Goal: Task Accomplishment & Management: Manage account settings

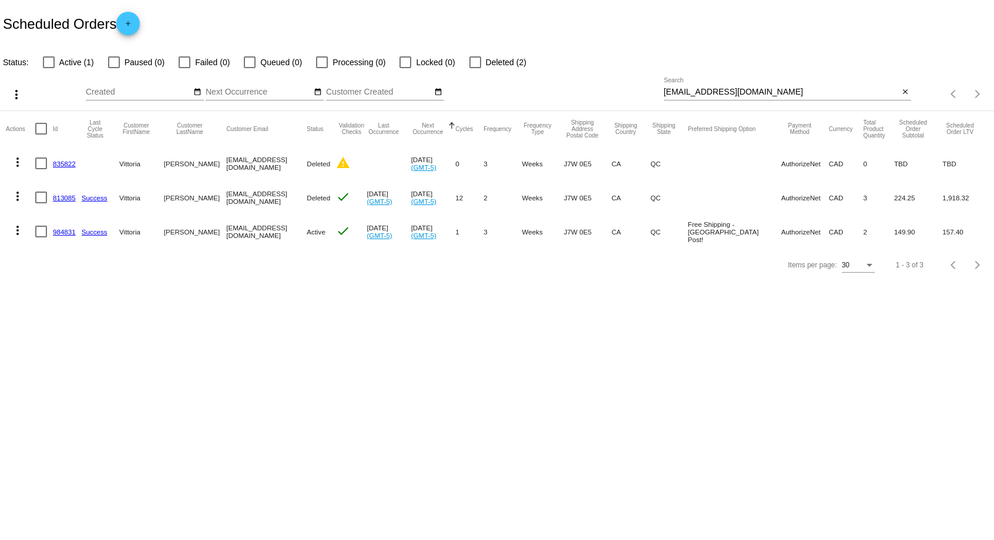
drag, startPoint x: 909, startPoint y: 90, endPoint x: 896, endPoint y: 93, distance: 12.7
click at [909, 90] on mat-icon "close" at bounding box center [905, 92] width 8 height 9
click at [845, 94] on div "search" at bounding box center [788, 94] width 248 height 18
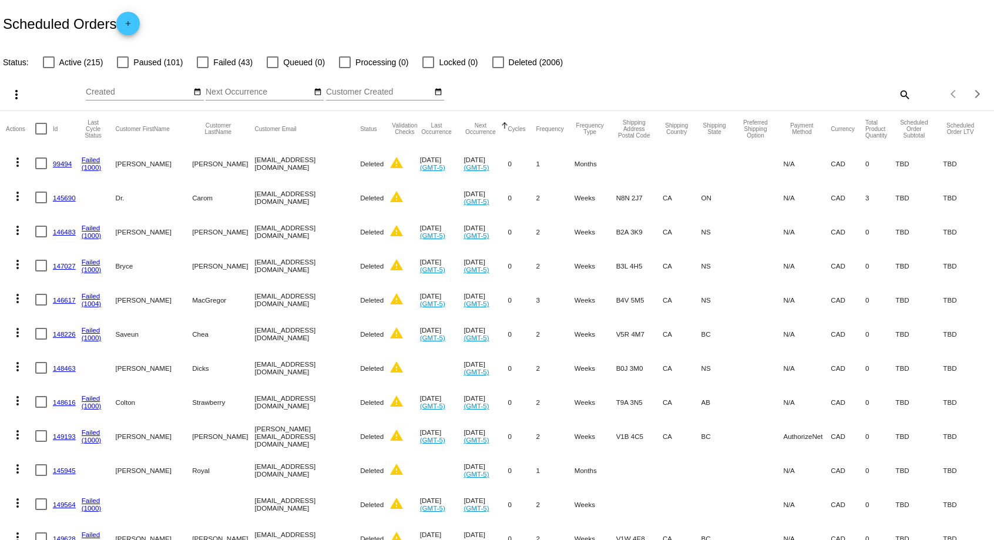
click at [685, 95] on div "search" at bounding box center [788, 94] width 248 height 18
click at [727, 93] on div "search" at bounding box center [788, 94] width 248 height 18
click at [810, 98] on div "search" at bounding box center [788, 94] width 248 height 18
click at [655, 91] on div "Aug Jan Feb Mar Apr Su Mo" at bounding box center [375, 94] width 578 height 33
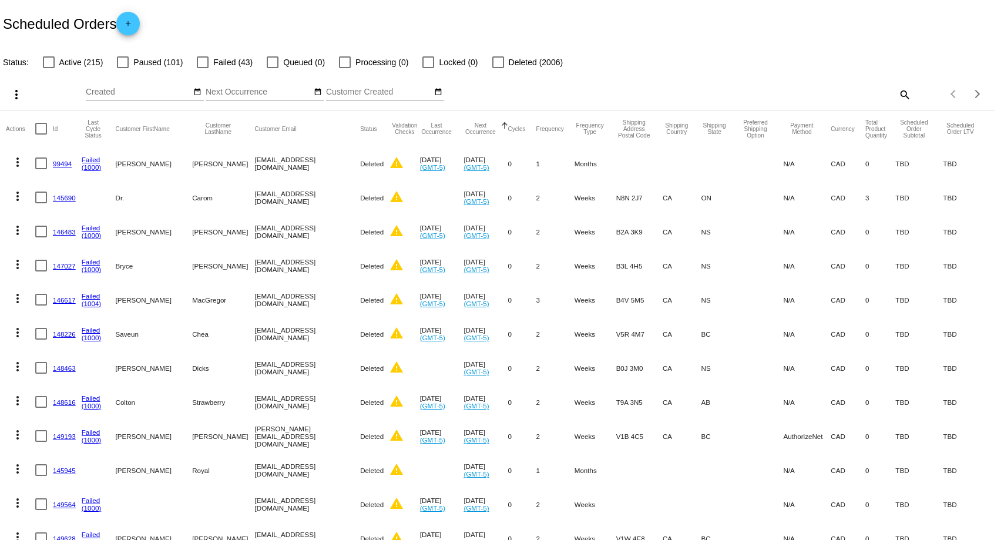
drag, startPoint x: 643, startPoint y: 98, endPoint x: 629, endPoint y: 94, distance: 15.1
click at [643, 98] on div "Aug Jan Feb Mar Apr Su Mo" at bounding box center [375, 94] width 578 height 33
click at [627, 93] on div "Aug Jan Feb Mar Apr Su Mo" at bounding box center [375, 94] width 578 height 33
click at [626, 93] on div "Aug Jan Feb Mar Apr Su Mo" at bounding box center [375, 94] width 578 height 33
drag, startPoint x: 736, startPoint y: 100, endPoint x: 782, endPoint y: 99, distance: 46.4
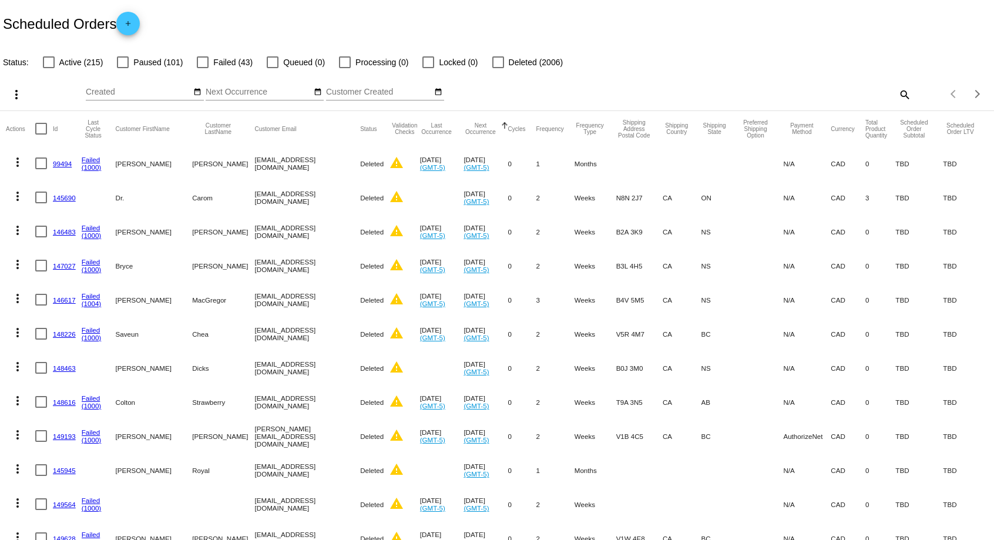
click at [748, 99] on div "search" at bounding box center [788, 94] width 248 height 18
click at [805, 99] on div "search" at bounding box center [788, 94] width 248 height 18
click at [828, 98] on div "search" at bounding box center [788, 94] width 248 height 18
drag, startPoint x: 856, startPoint y: 95, endPoint x: 878, endPoint y: 94, distance: 22.4
click at [873, 94] on div "search" at bounding box center [788, 94] width 248 height 18
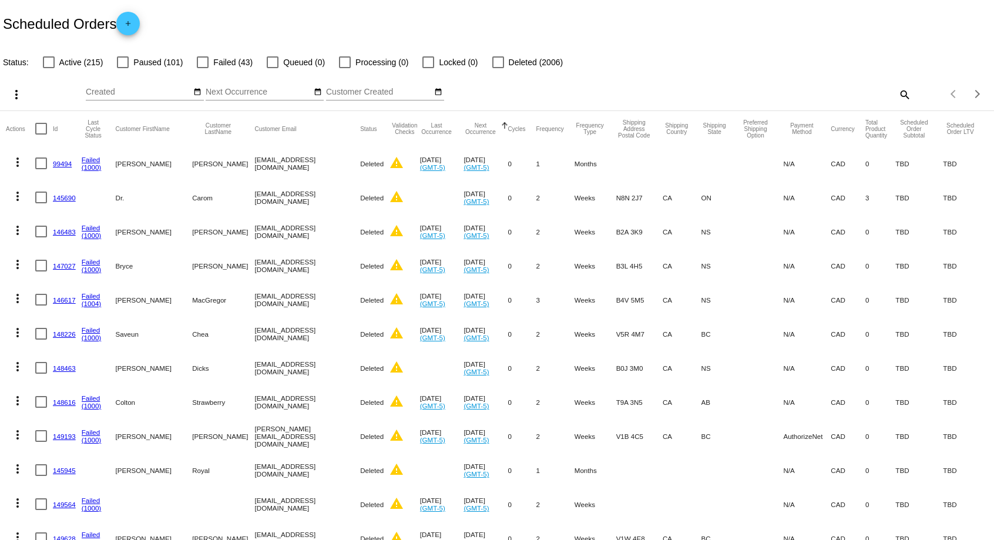
click at [902, 94] on mat-icon "search" at bounding box center [904, 94] width 14 height 18
click at [788, 94] on input "Search" at bounding box center [788, 92] width 248 height 9
paste input "[PERSON_NAME][EMAIL_ADDRESS][PERSON_NAME][DOMAIN_NAME]"
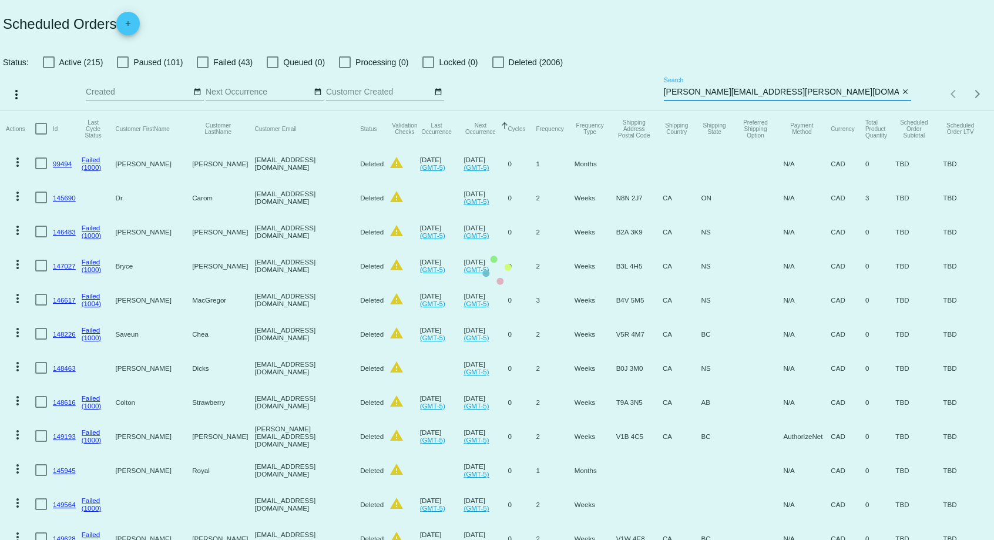
type input "[PERSON_NAME][EMAIL_ADDRESS][PERSON_NAME][DOMAIN_NAME]"
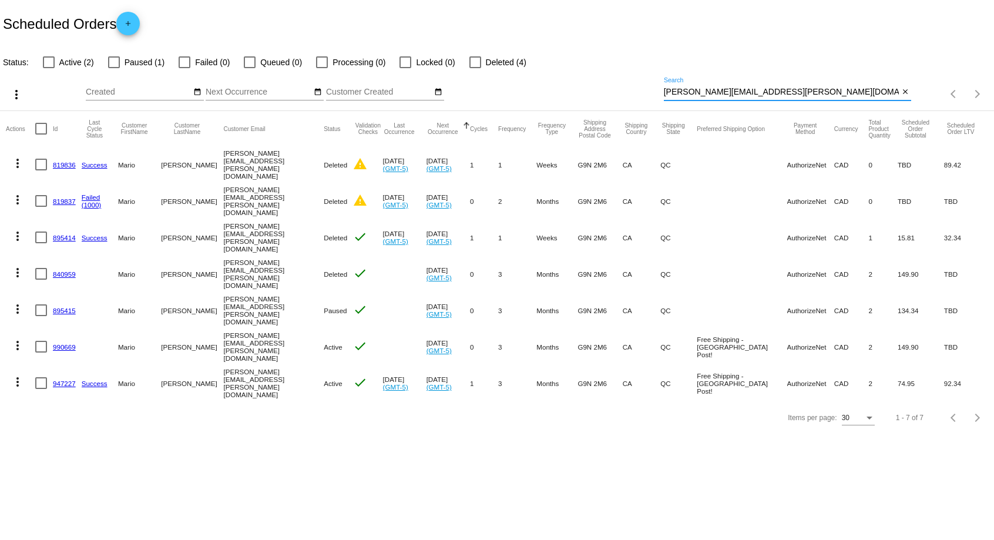
click at [65, 343] on link "990669" at bounding box center [64, 347] width 23 height 8
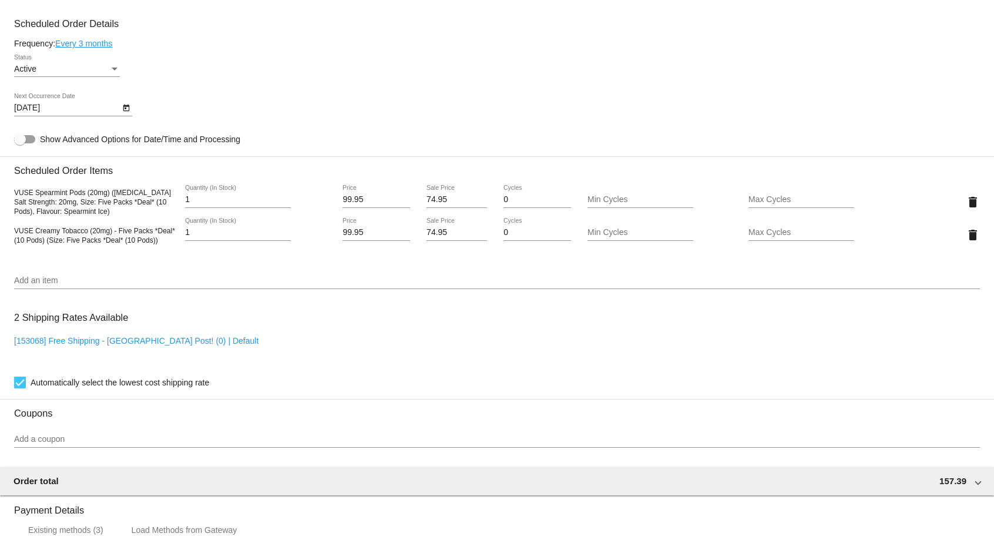
scroll to position [599, 0]
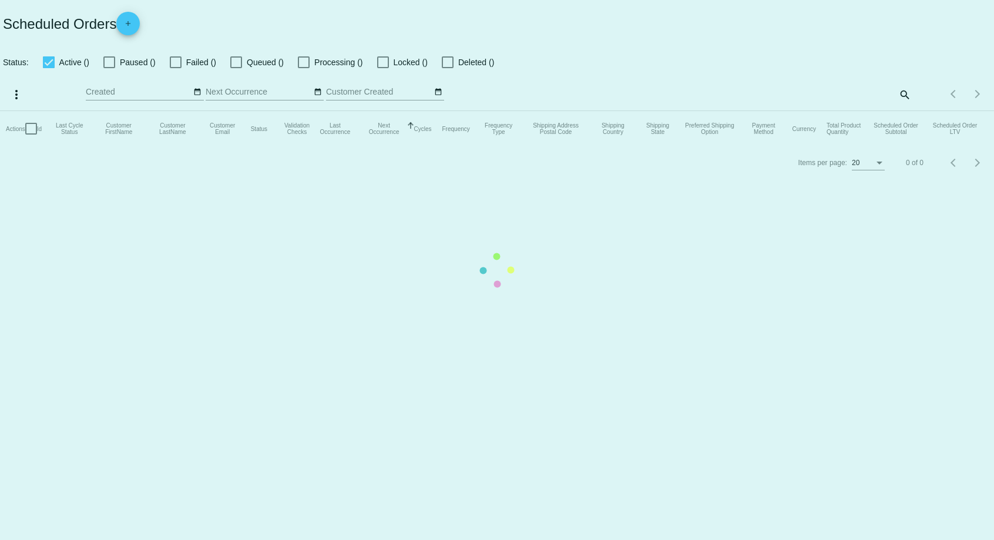
checkbox input "false"
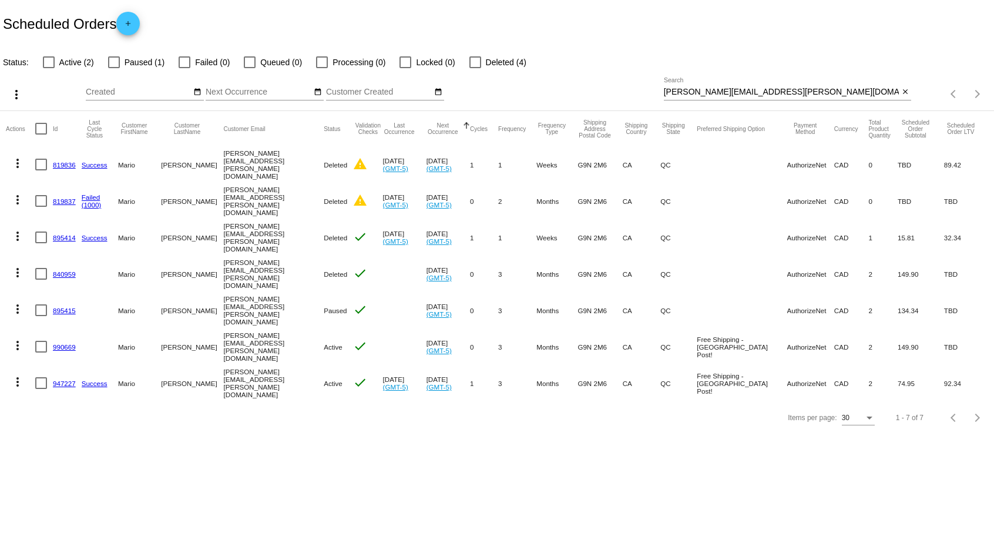
click at [66, 379] on link "947227" at bounding box center [64, 383] width 23 height 8
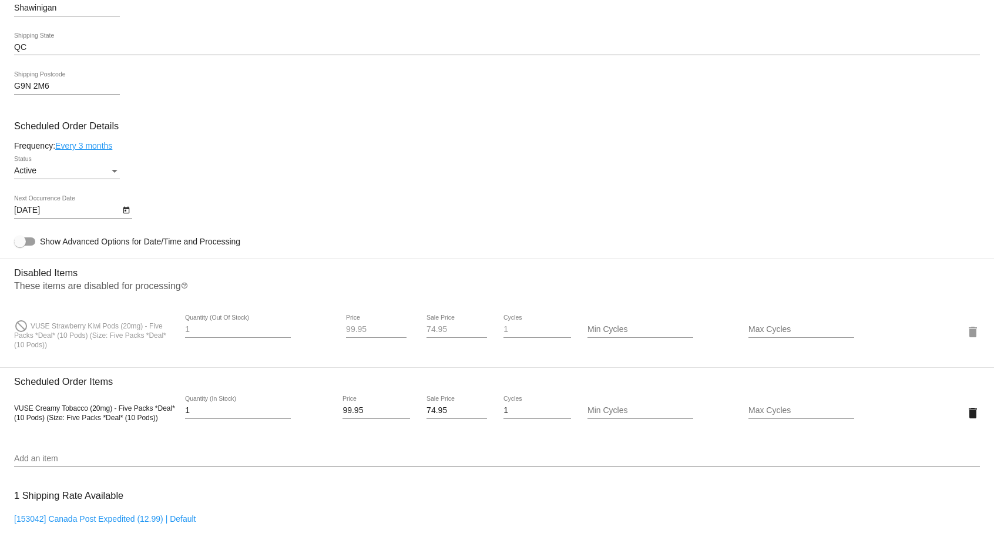
scroll to position [539, 0]
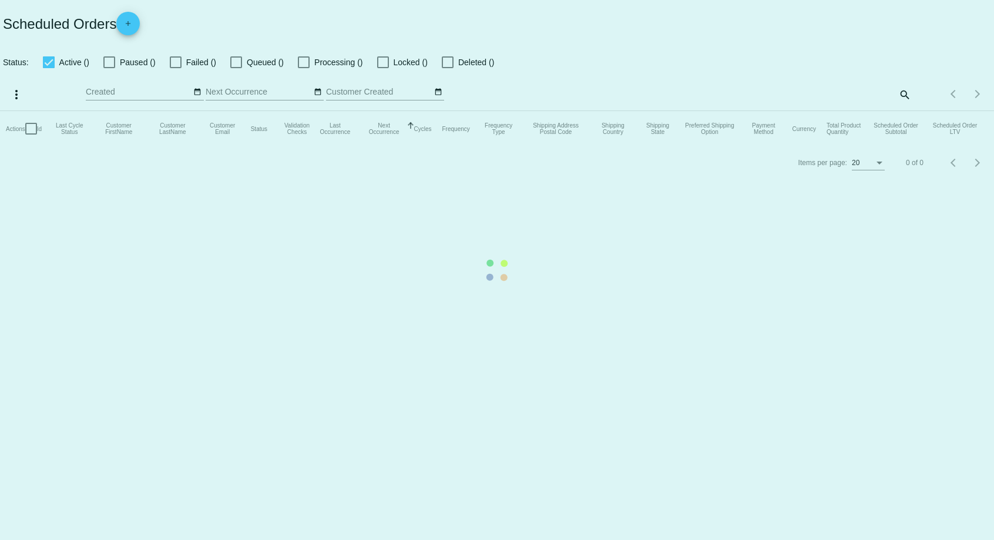
checkbox input "false"
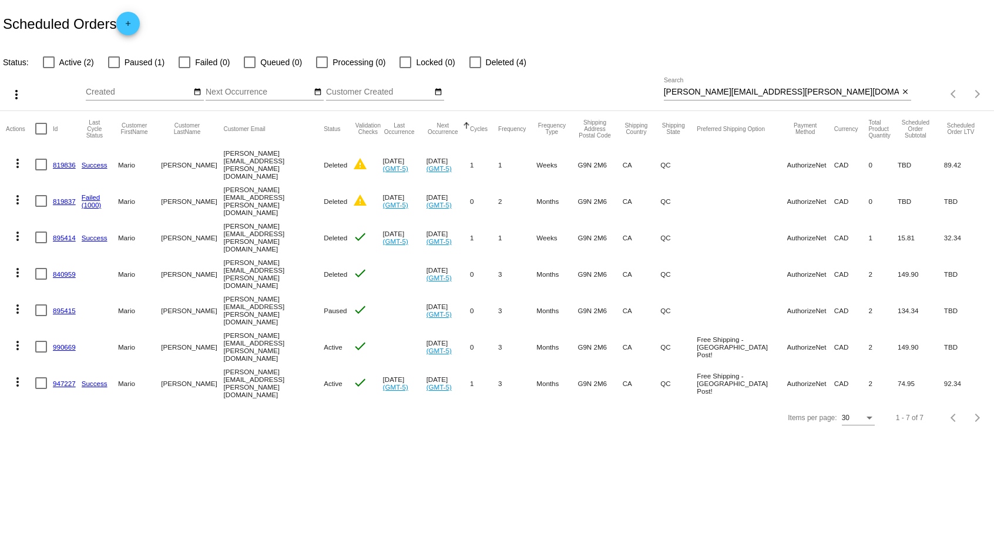
click at [60, 379] on link "947227" at bounding box center [64, 383] width 23 height 8
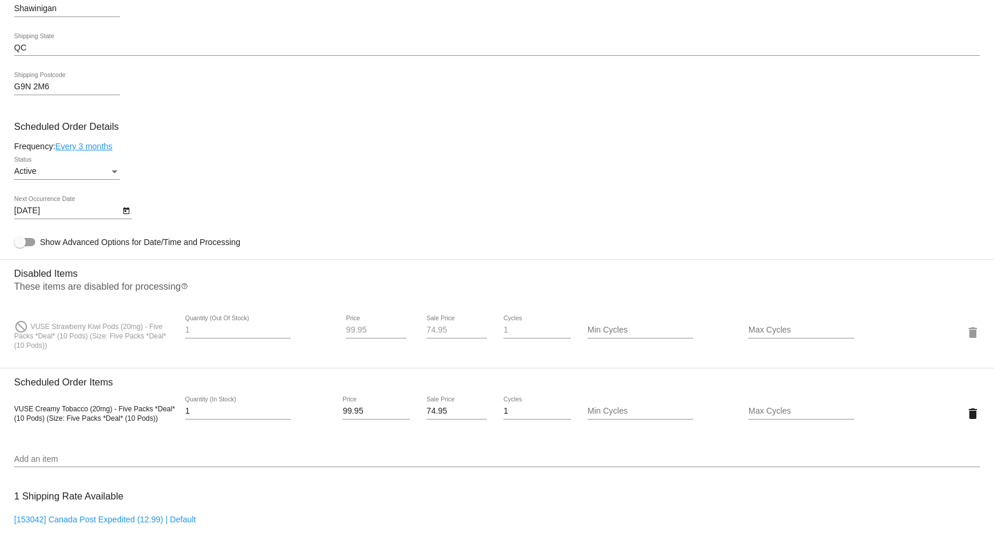
scroll to position [539, 0]
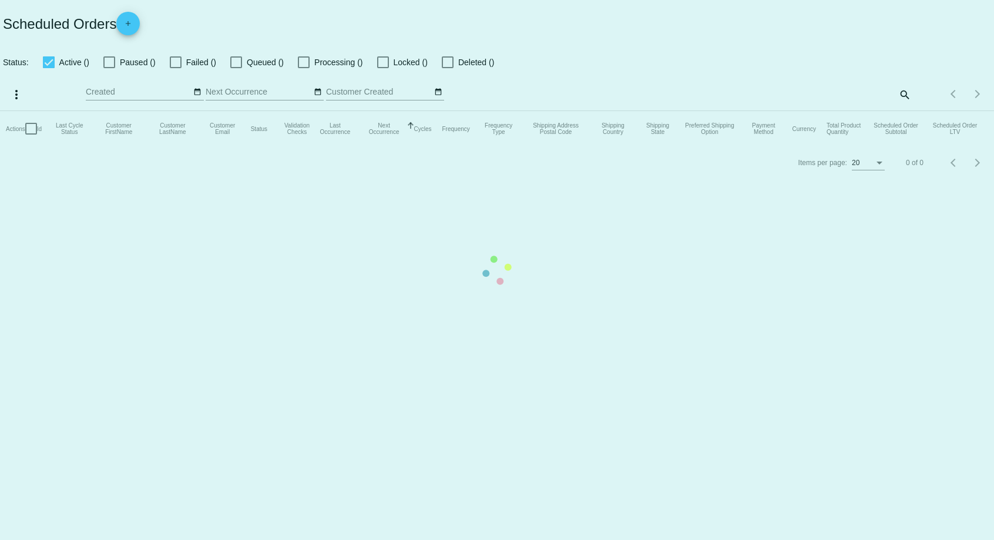
checkbox input "false"
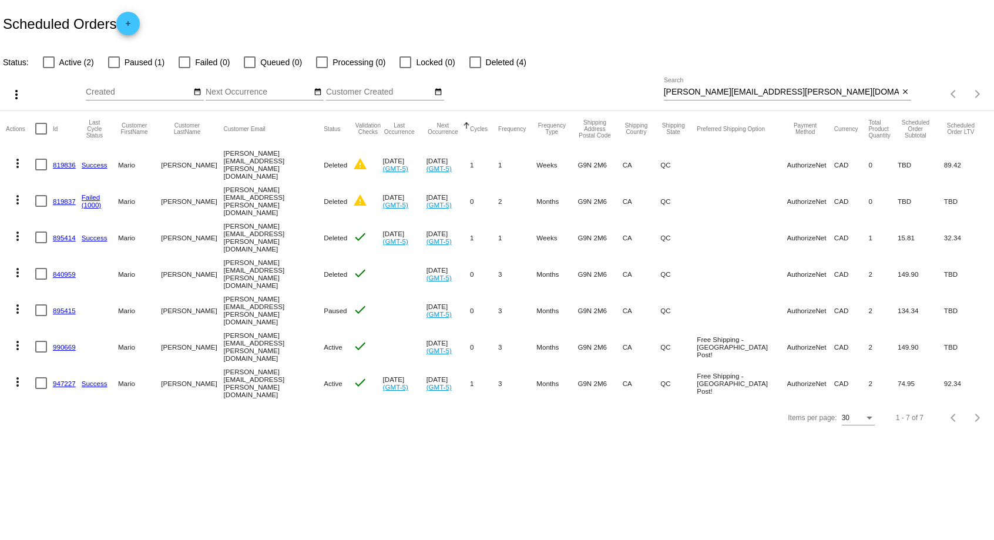
click at [66, 379] on link "947227" at bounding box center [64, 383] width 23 height 8
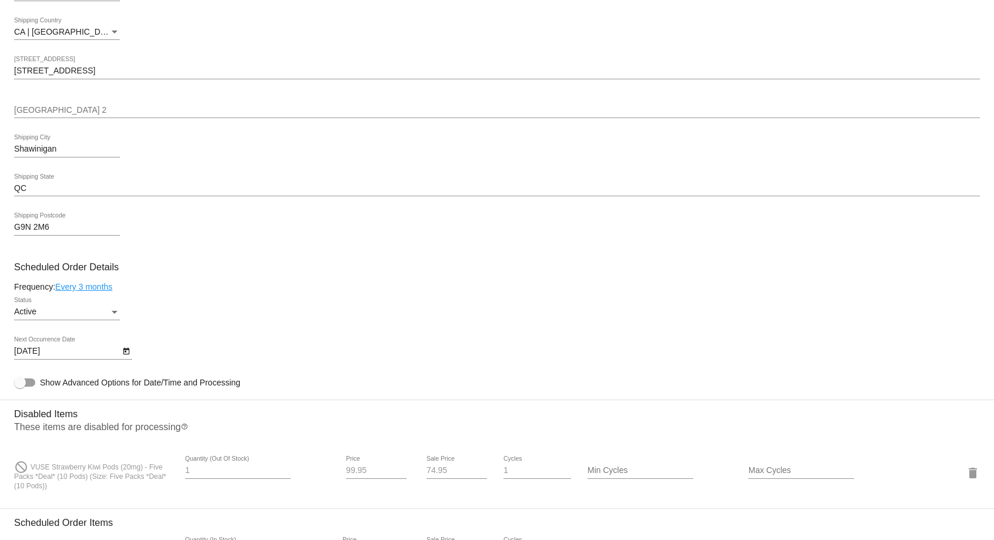
scroll to position [599, 0]
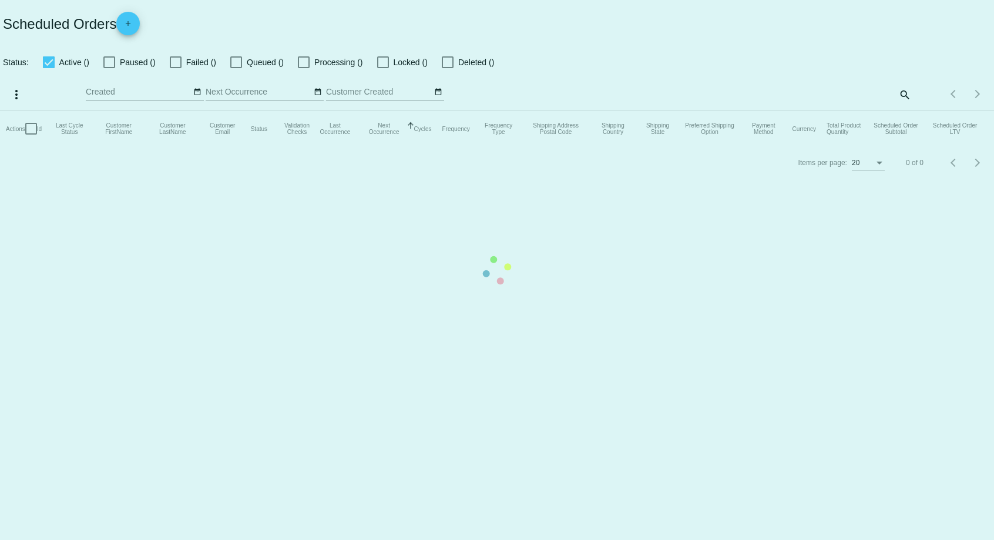
checkbox input "false"
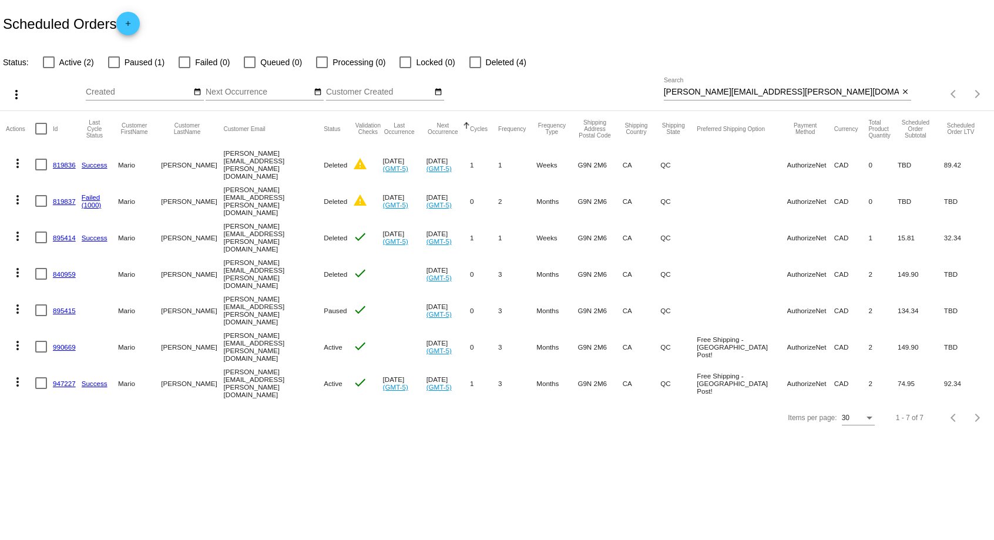
click at [61, 343] on link "990669" at bounding box center [64, 347] width 23 height 8
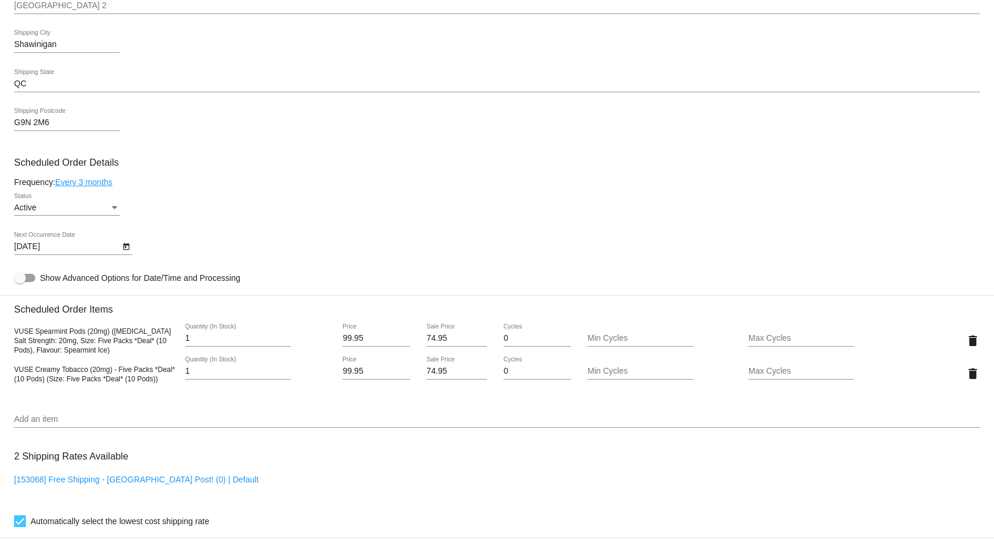
scroll to position [419, 0]
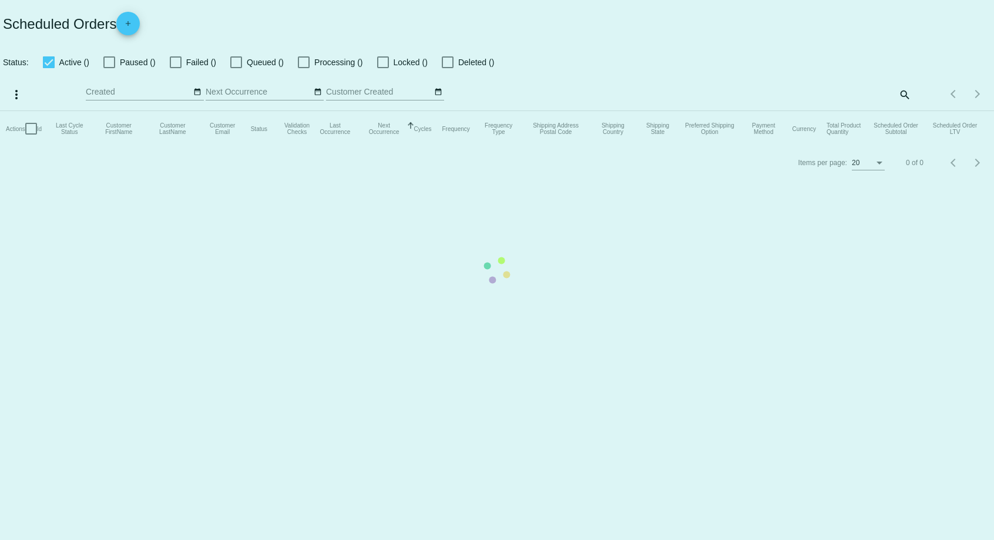
checkbox input "false"
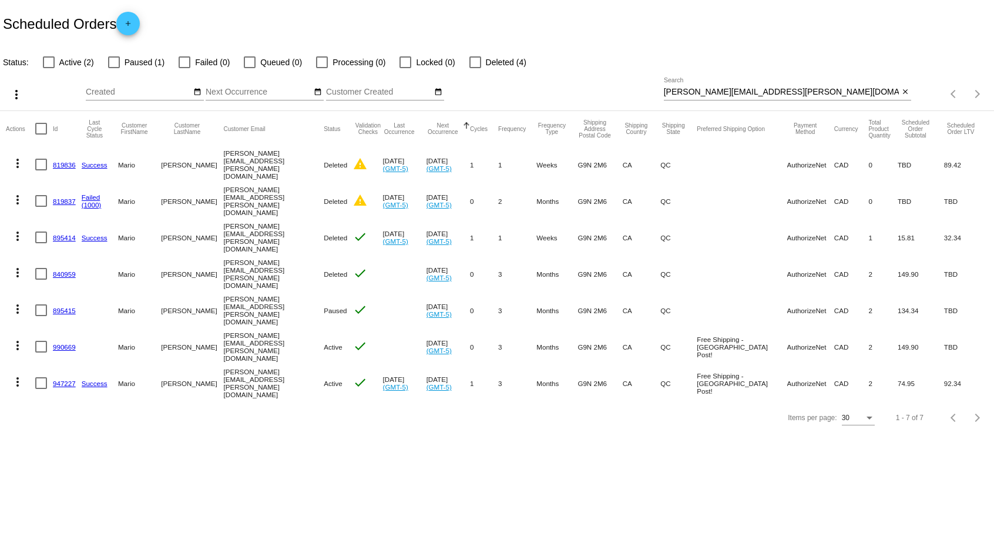
click at [65, 379] on link "947227" at bounding box center [64, 383] width 23 height 8
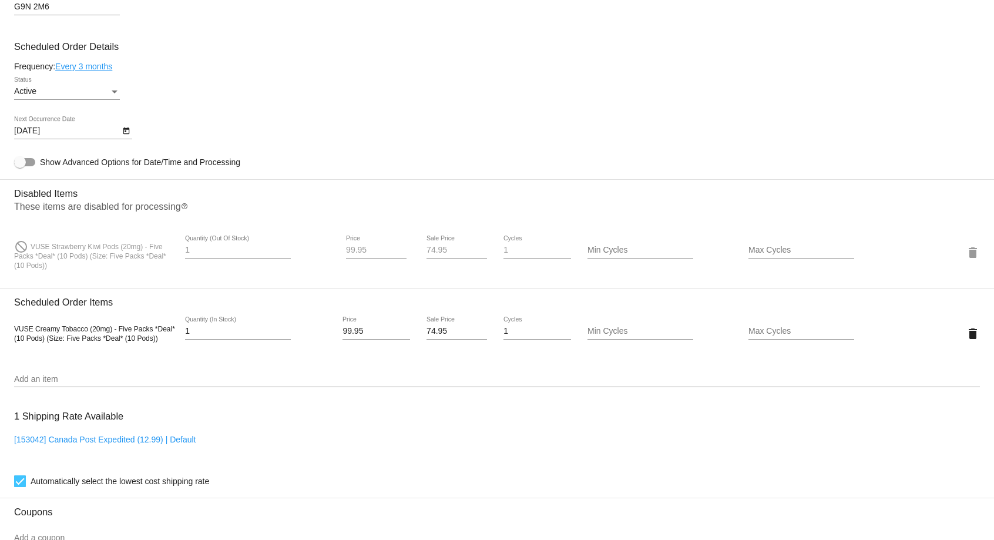
scroll to position [520, 0]
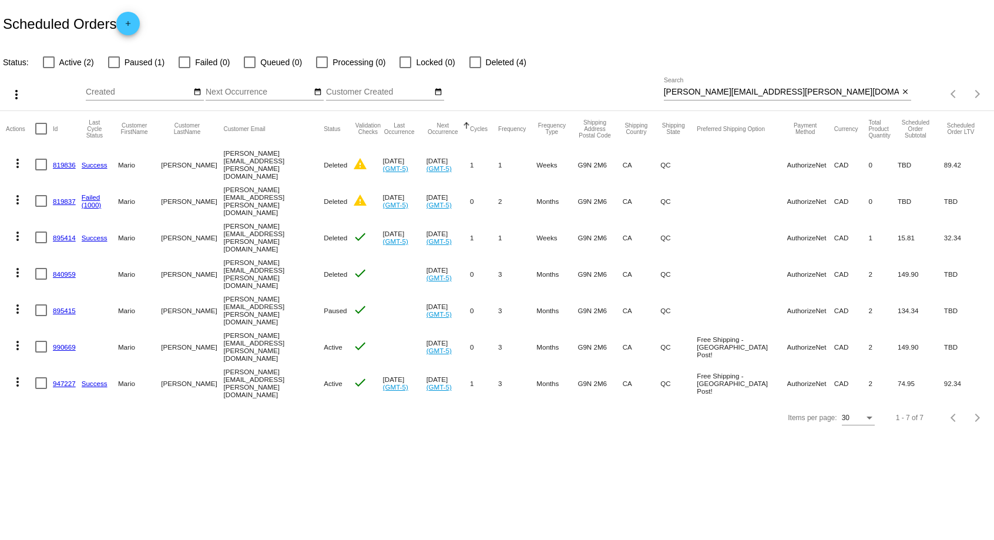
click at [469, 366] on mat-row "more_vert 947227 Success Mario Martin [EMAIL_ADDRESS][PERSON_NAME][DOMAIN_NAME]…" at bounding box center [497, 383] width 982 height 36
click at [43, 377] on div at bounding box center [41, 383] width 12 height 12
click at [41, 389] on input "checkbox" at bounding box center [41, 389] width 1 height 1
checkbox input "true"
click at [17, 375] on mat-icon "more_vert" at bounding box center [18, 382] width 14 height 14
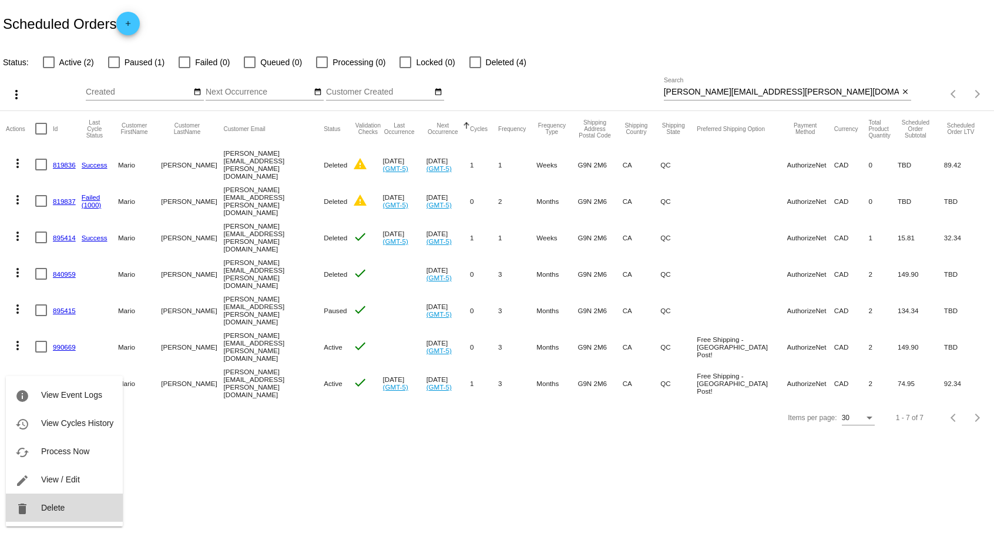
click at [69, 504] on button "delete Delete" at bounding box center [64, 507] width 117 height 28
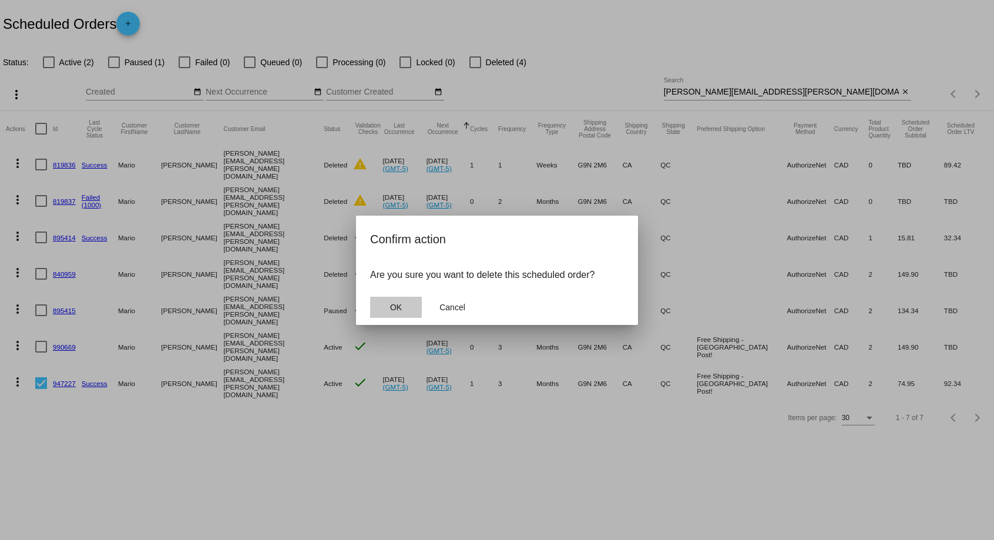
click at [406, 300] on button "OK" at bounding box center [396, 307] width 52 height 21
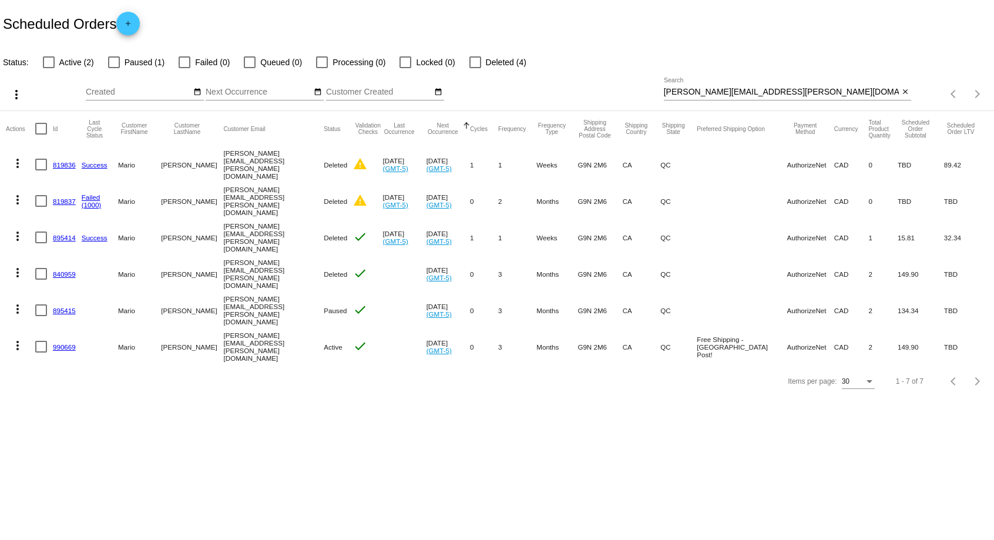
click at [67, 343] on link "990669" at bounding box center [64, 347] width 23 height 8
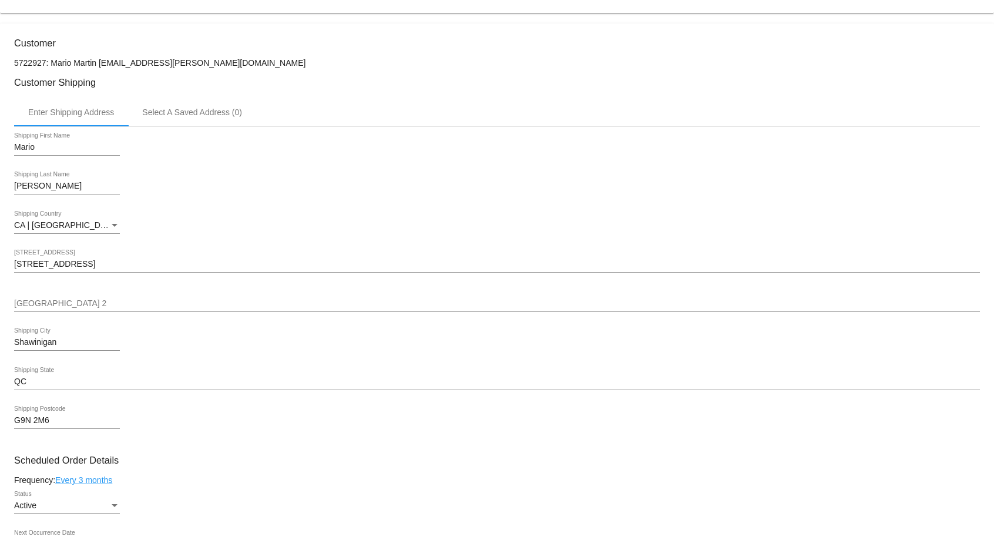
scroll to position [60, 0]
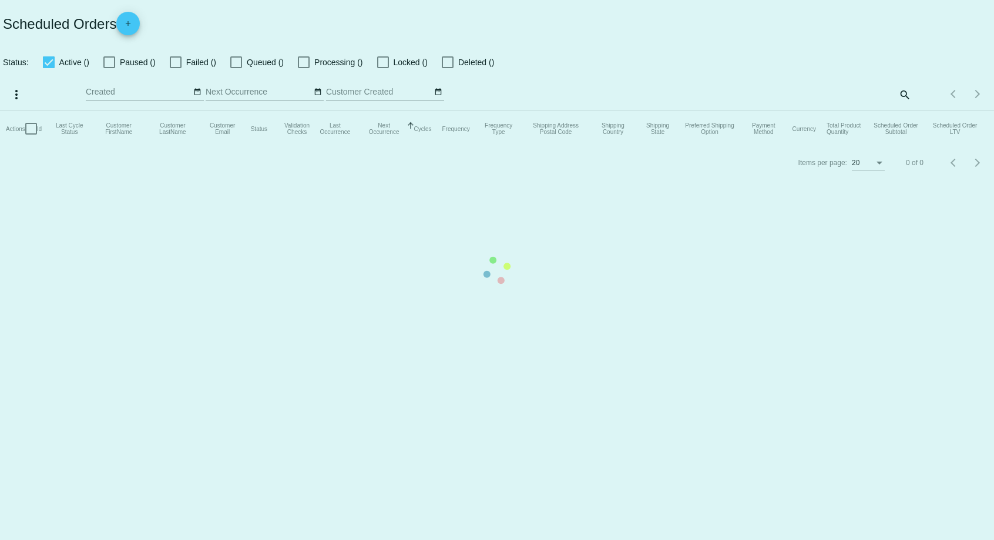
checkbox input "false"
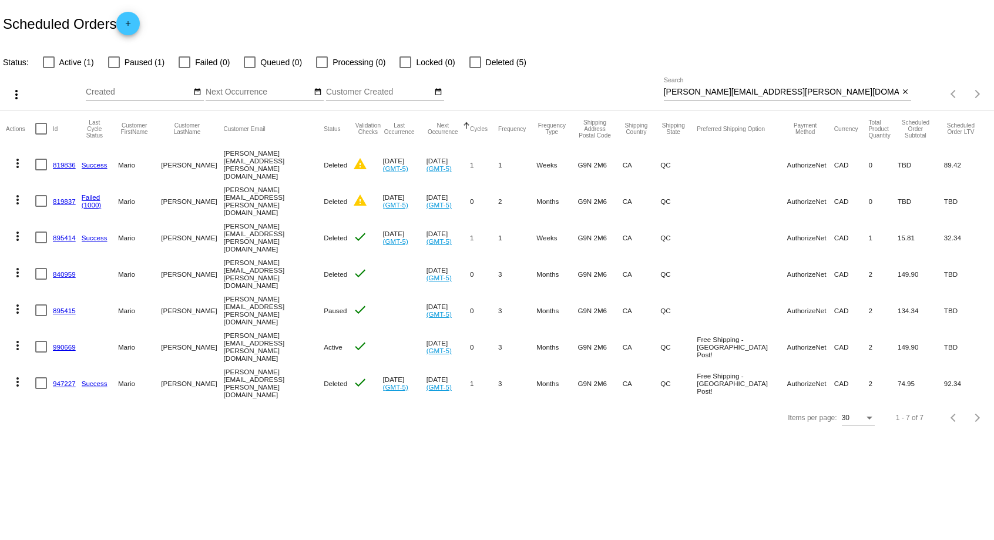
click at [20, 302] on mat-icon "more_vert" at bounding box center [18, 309] width 14 height 14
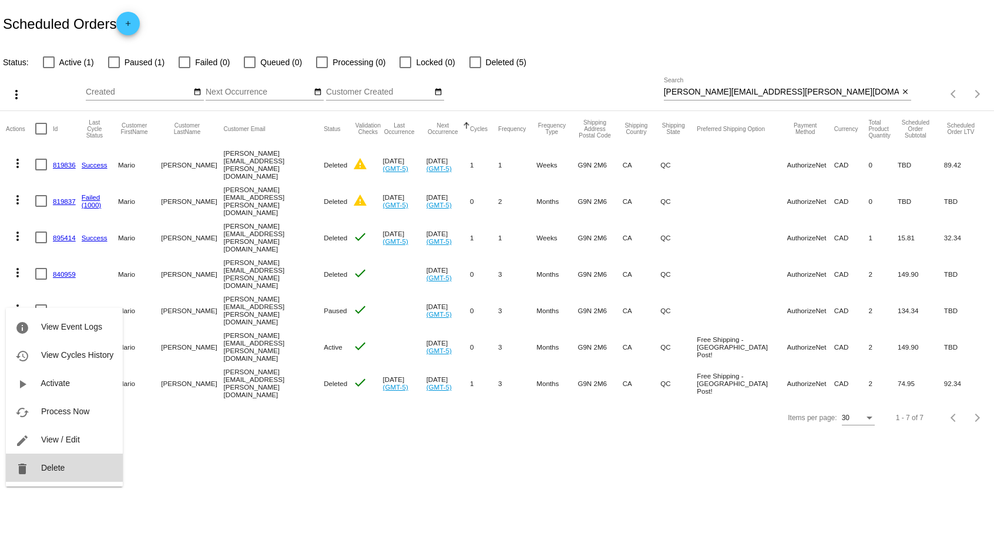
click at [68, 465] on button "delete Delete" at bounding box center [64, 467] width 117 height 28
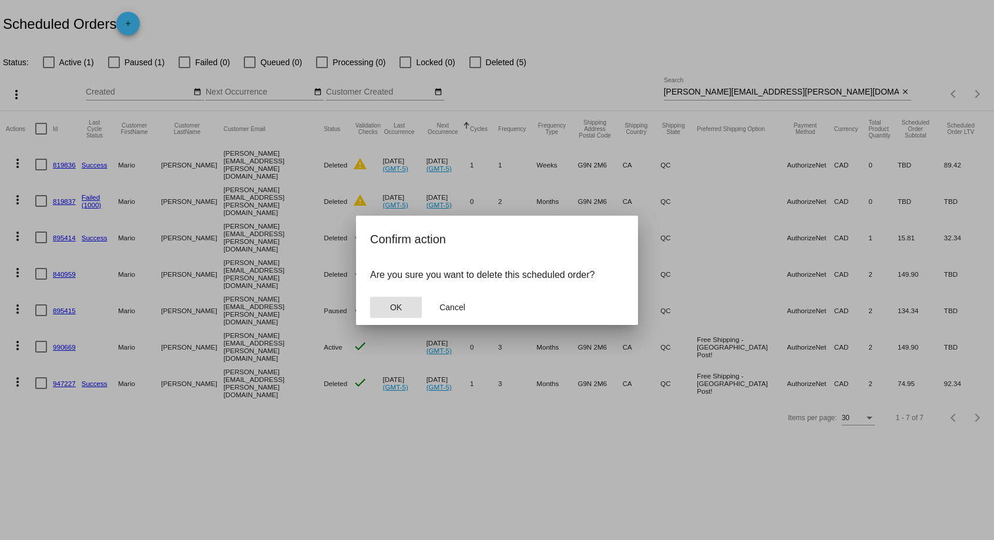
click at [401, 312] on button "OK" at bounding box center [396, 307] width 52 height 21
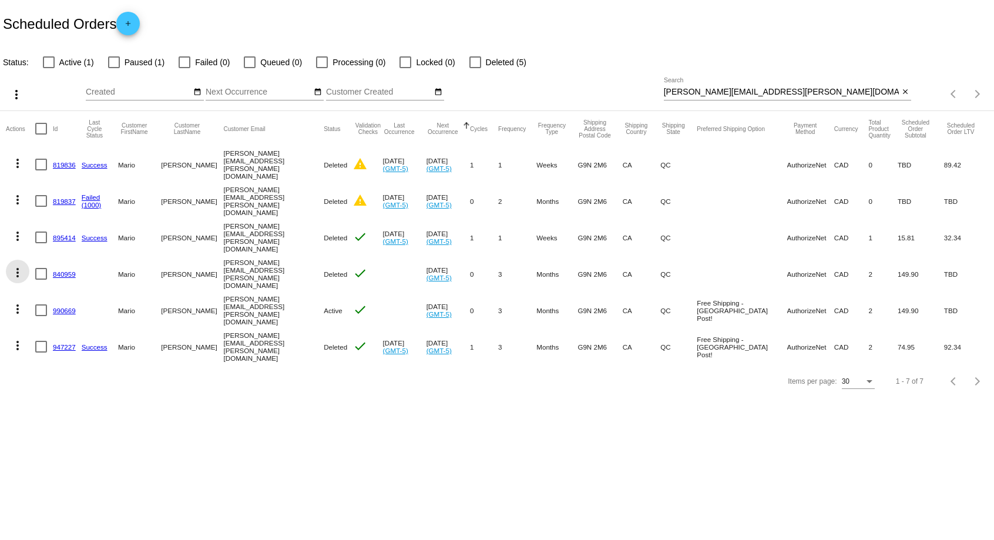
click at [20, 266] on mat-icon "more_vert" at bounding box center [18, 273] width 14 height 14
click at [148, 405] on div at bounding box center [497, 270] width 994 height 540
click at [18, 229] on mat-icon "more_vert" at bounding box center [18, 236] width 14 height 14
click at [185, 424] on div at bounding box center [497, 270] width 994 height 540
click at [16, 199] on mat-icon "more_vert" at bounding box center [18, 200] width 14 height 14
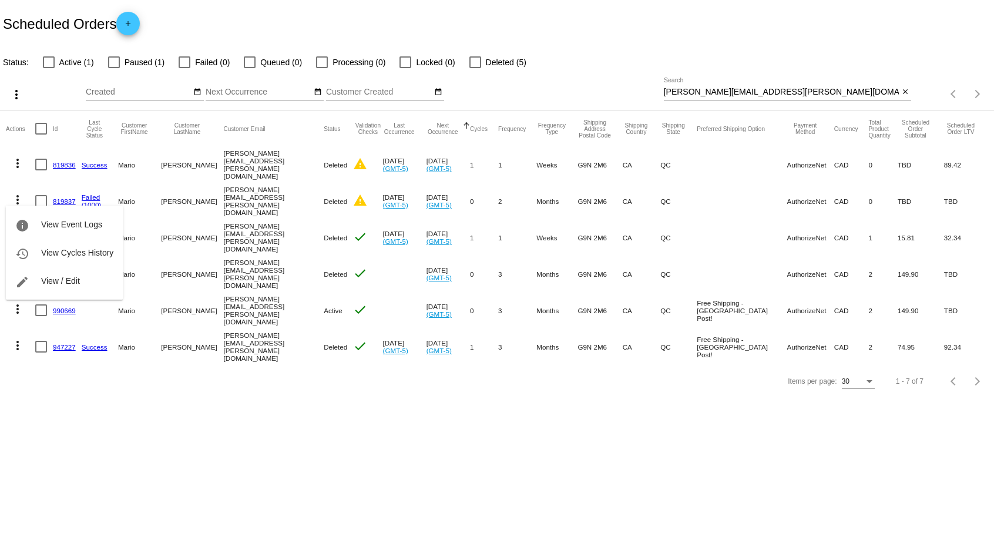
click at [217, 426] on div at bounding box center [497, 270] width 994 height 540
click at [19, 172] on button "more_vert" at bounding box center [17, 161] width 23 height 23
click at [275, 462] on div at bounding box center [497, 270] width 994 height 540
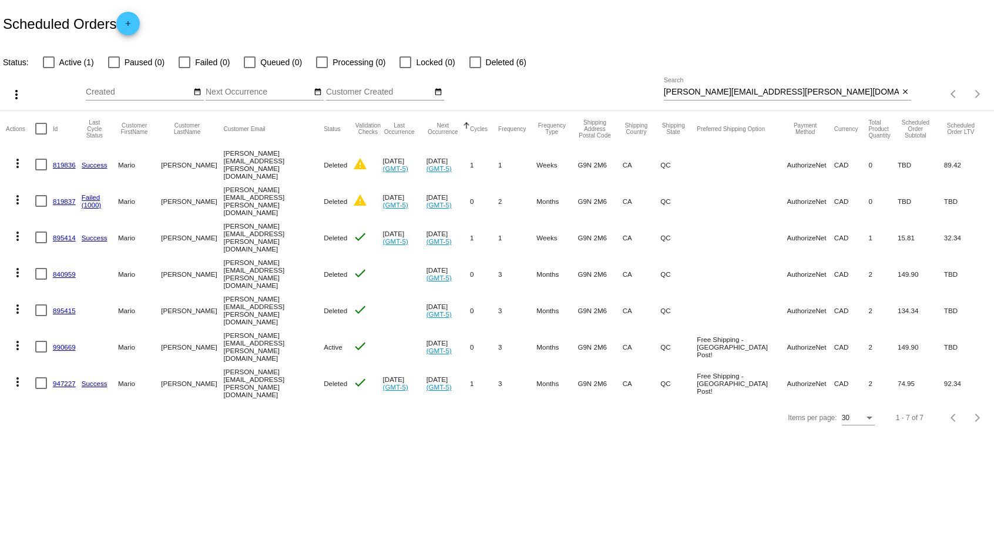
click at [18, 375] on mat-icon "more_vert" at bounding box center [18, 382] width 14 height 14
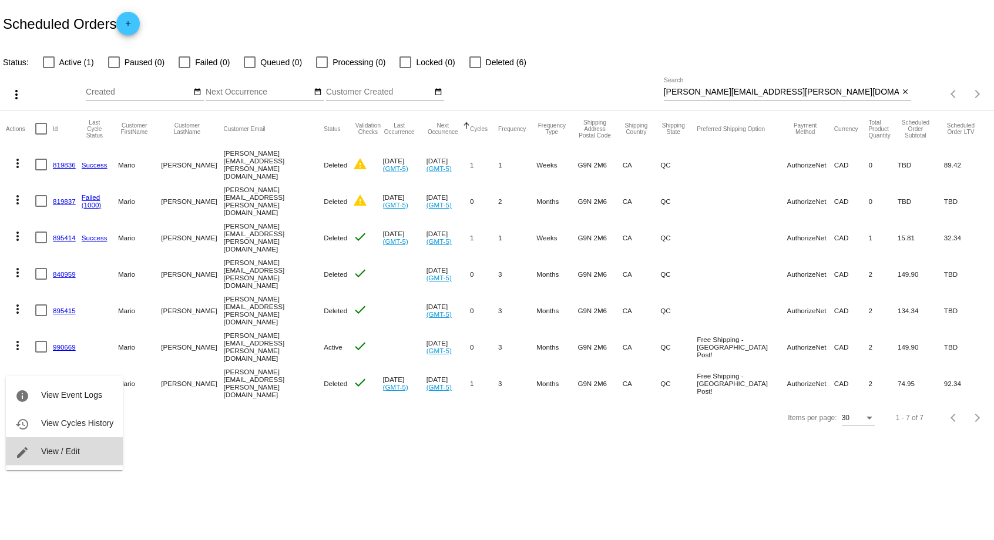
click at [92, 447] on button "edit View / Edit" at bounding box center [64, 451] width 117 height 28
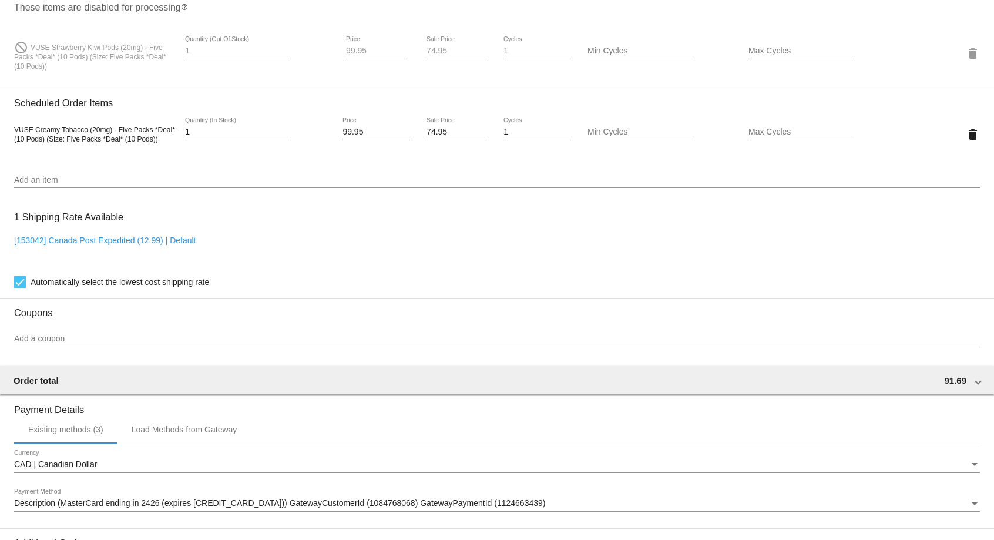
scroll to position [999, 0]
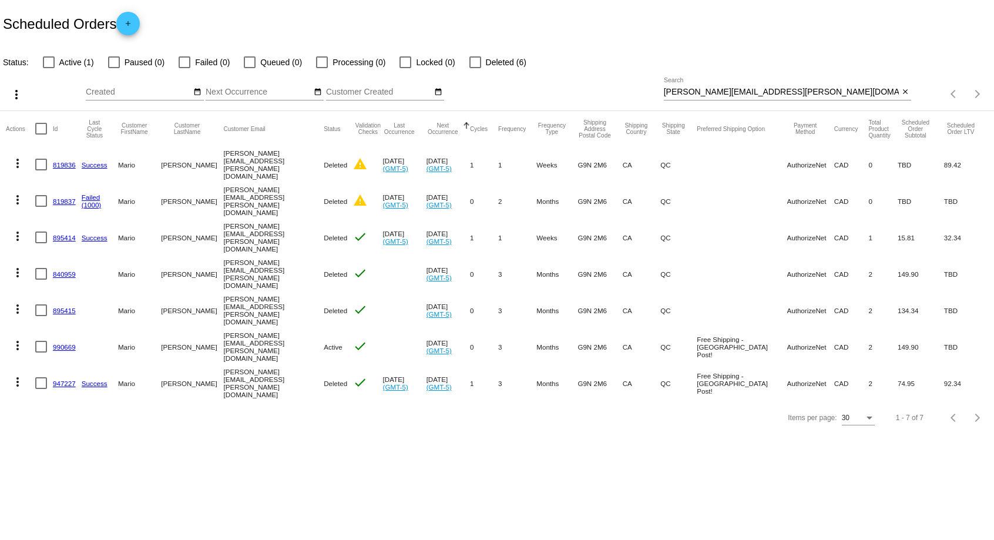
click at [384, 490] on body "Scheduled Orders add Status: Active (1) Paused (0) Failed (0) Queued (0) Proces…" at bounding box center [497, 270] width 994 height 540
